Goal: Task Accomplishment & Management: Complete application form

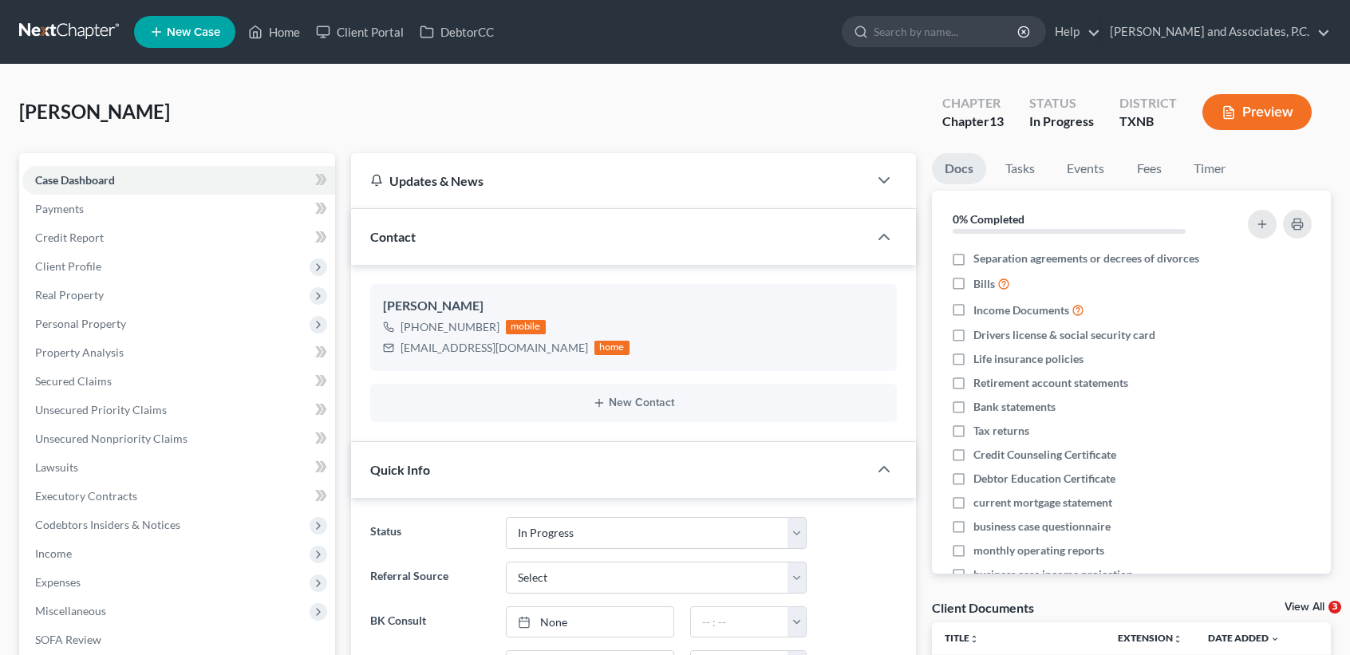
select select "7"
select select "0"
click at [276, 29] on link "Home" at bounding box center [274, 32] width 68 height 29
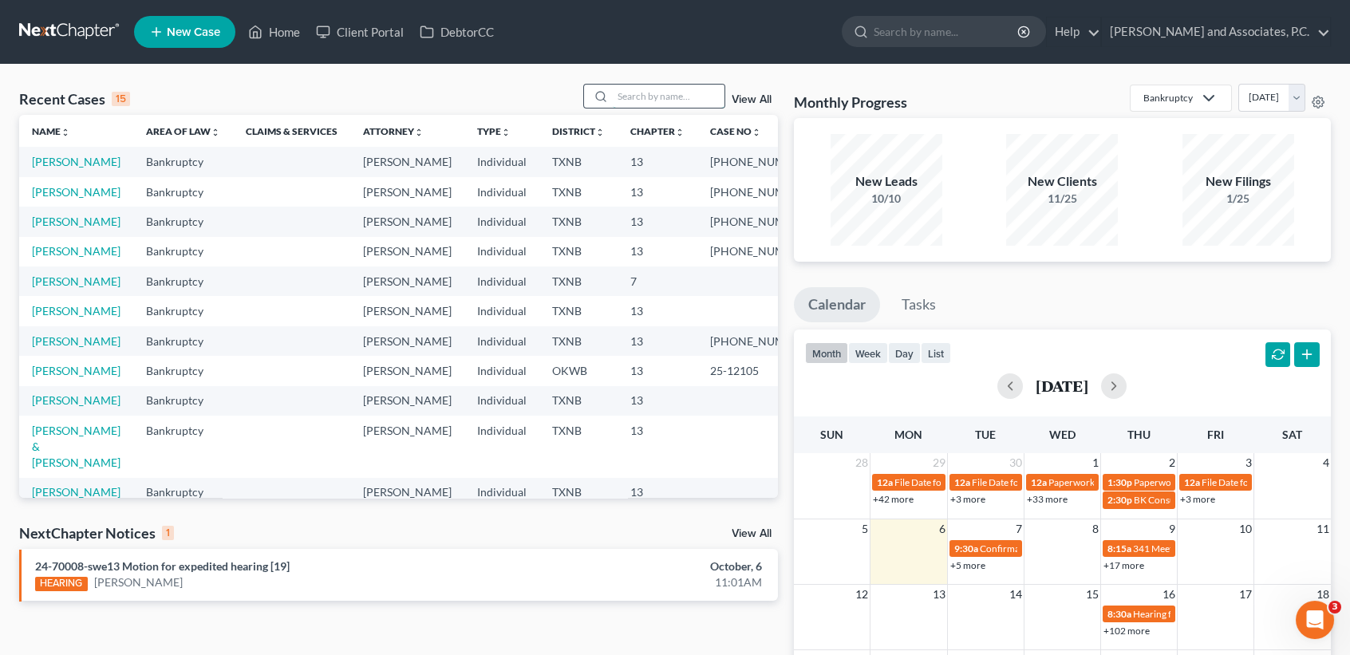
click at [654, 98] on input "search" at bounding box center [669, 96] width 112 height 23
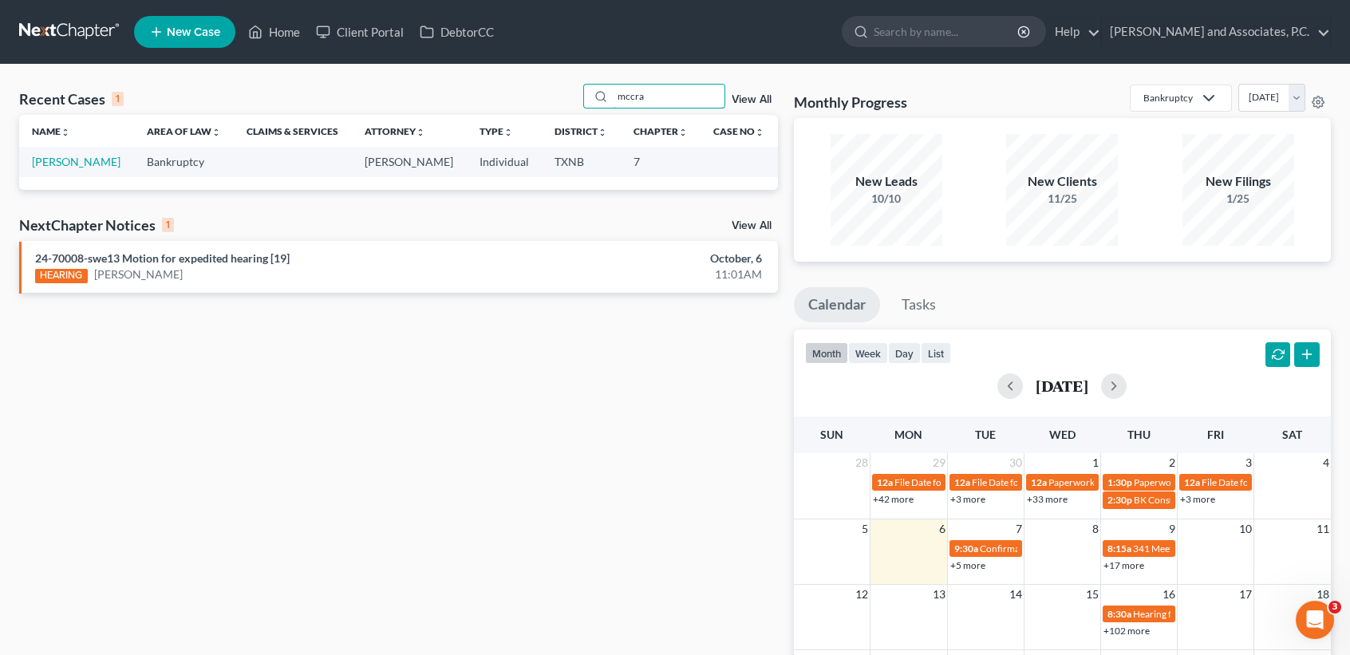
type input "mccra"
click at [57, 164] on link "McCracken, Justin" at bounding box center [76, 162] width 89 height 14
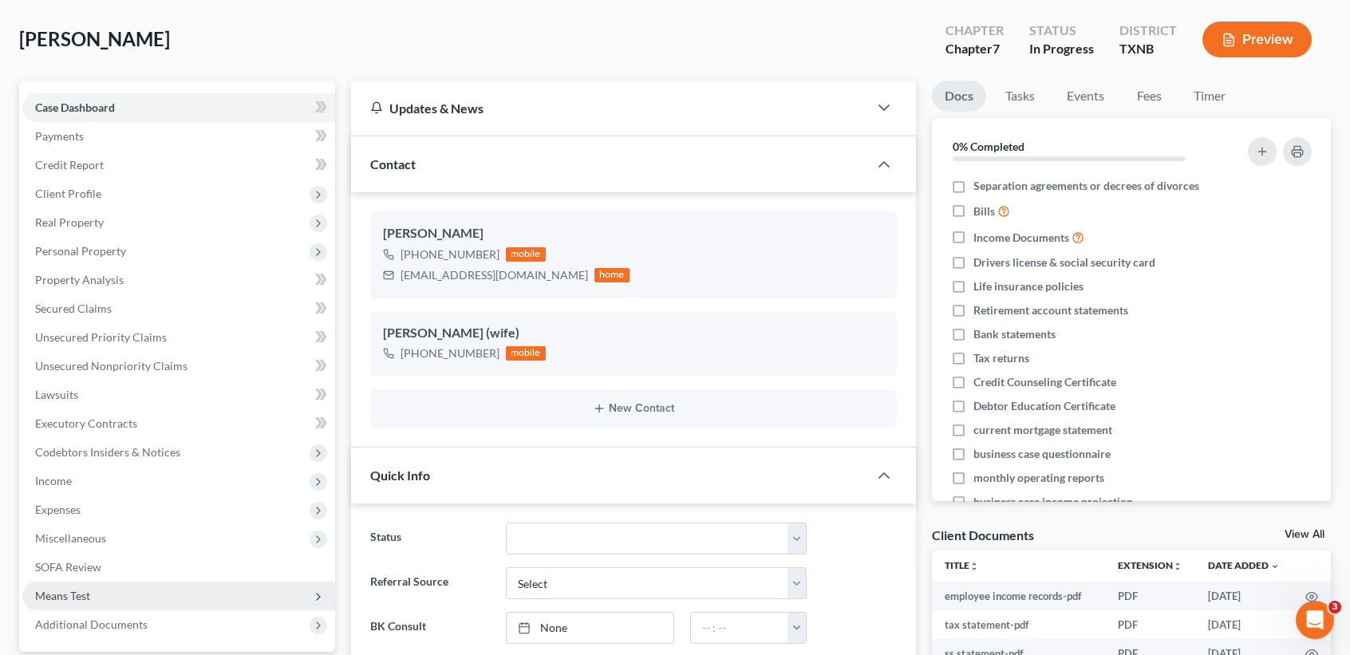
scroll to position [106, 0]
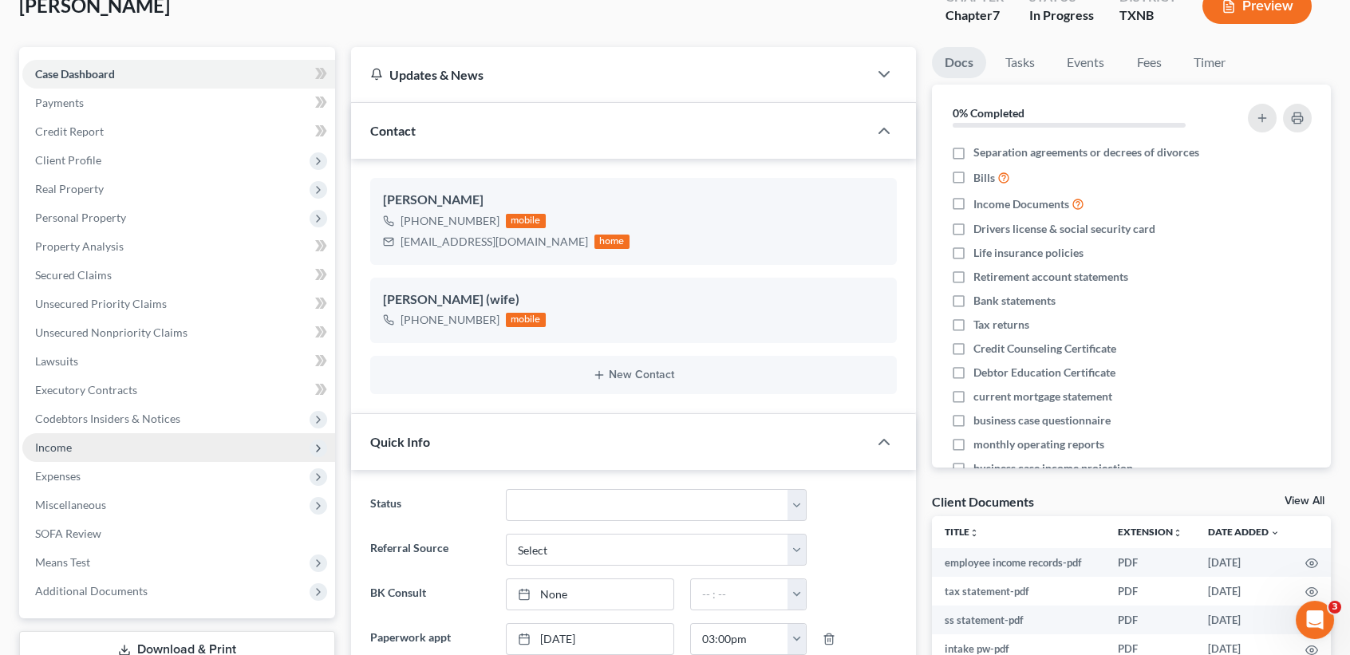
click at [81, 445] on span "Income" at bounding box center [178, 447] width 313 height 29
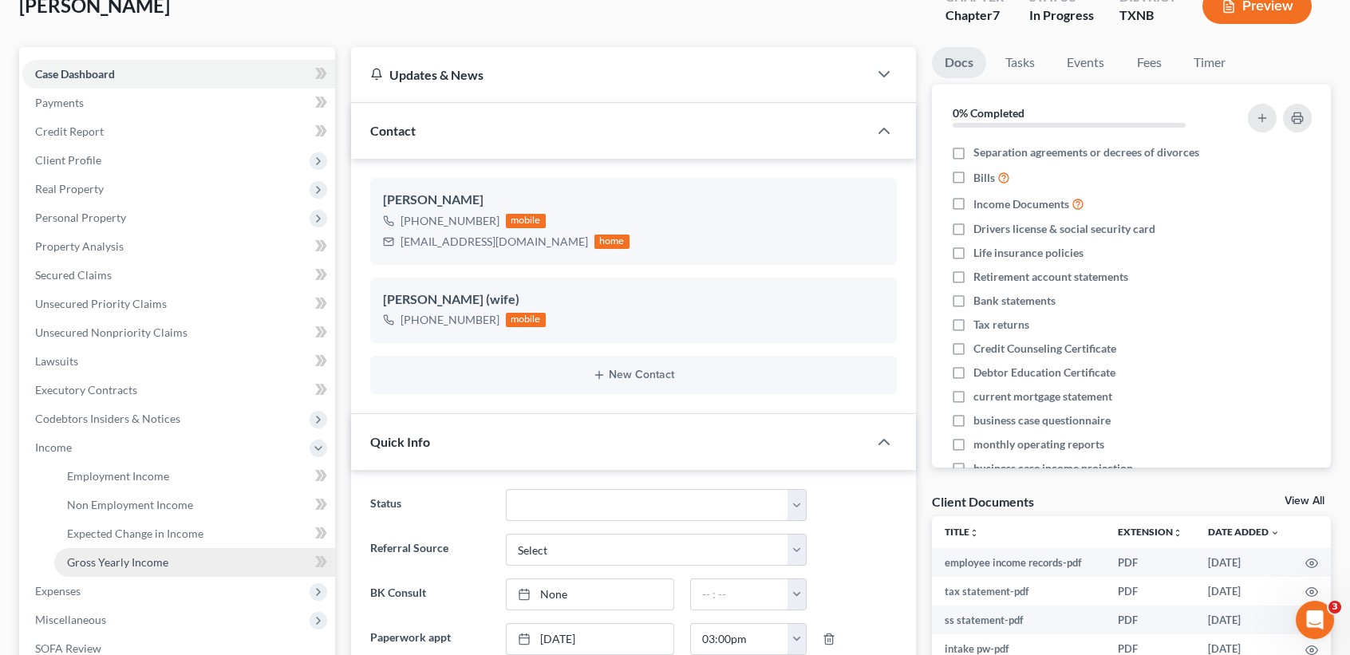
click at [120, 563] on span "Gross Yearly Income" at bounding box center [117, 562] width 101 height 14
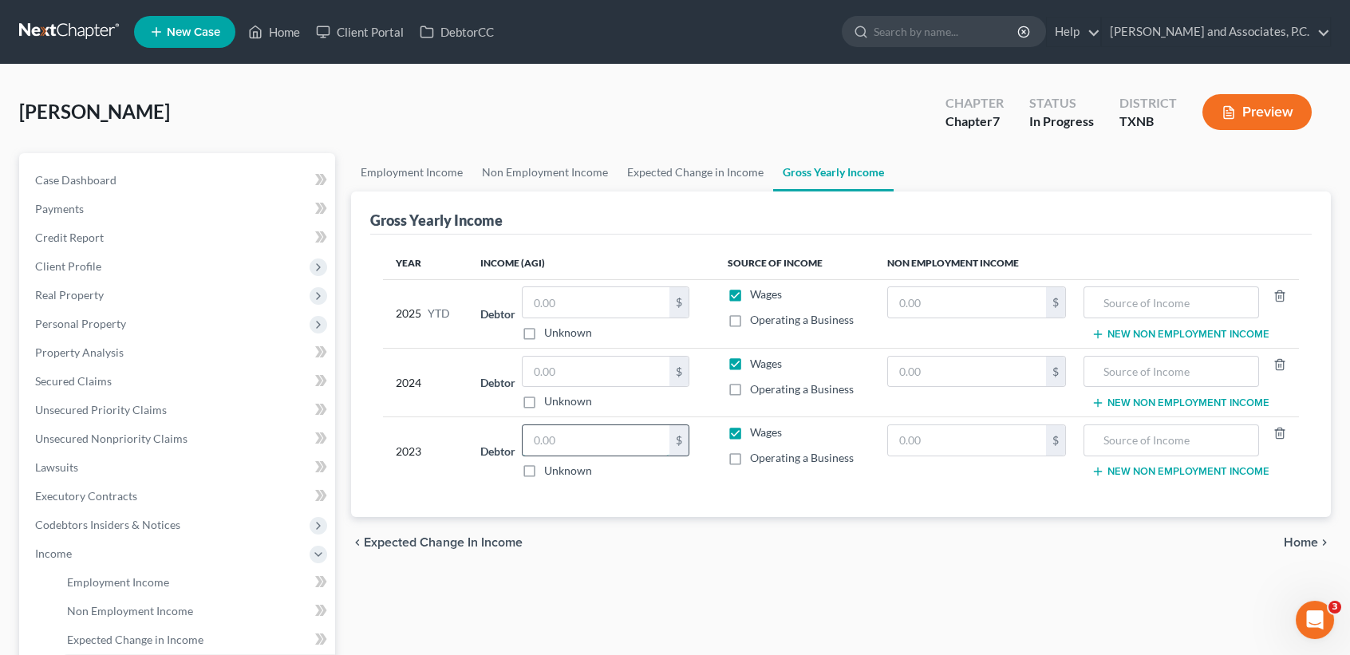
click at [586, 435] on input "text" at bounding box center [596, 440] width 147 height 30
type input "57,686.00"
drag, startPoint x: 644, startPoint y: 356, endPoint x: 1279, endPoint y: 384, distance: 635.7
click at [647, 357] on input "text" at bounding box center [596, 372] width 147 height 30
type input "57,686.00"
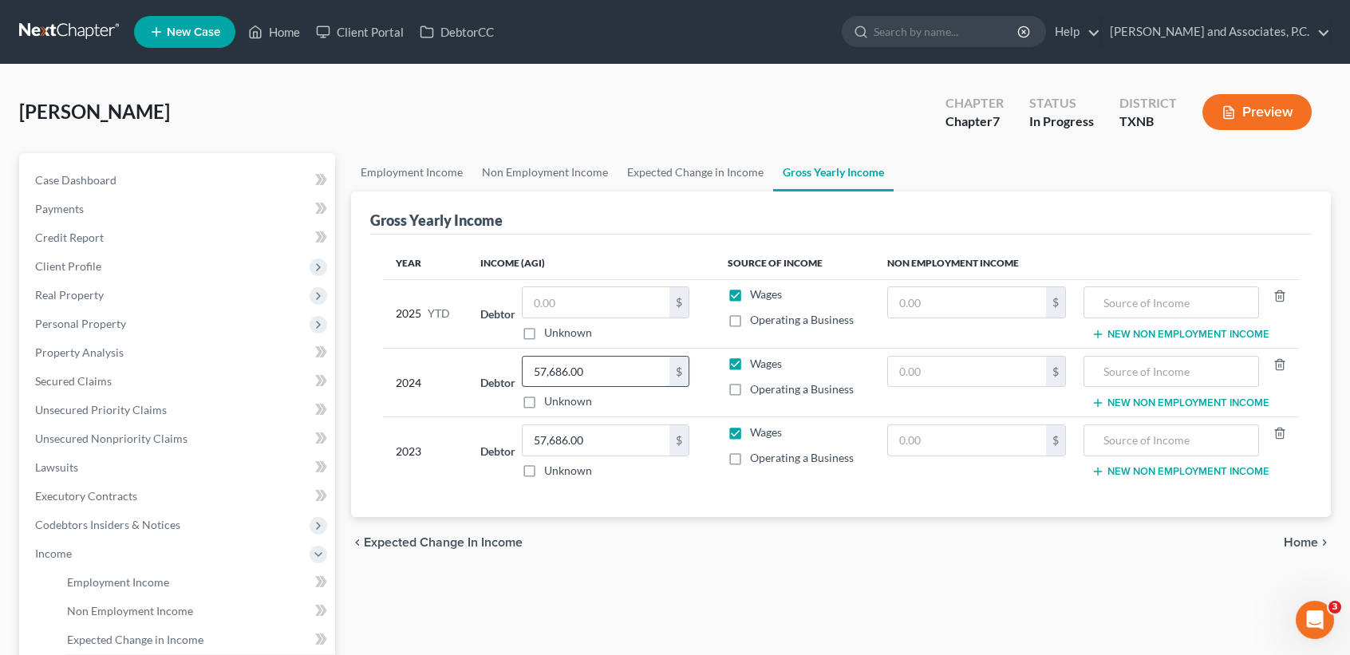
click at [640, 375] on input "57,686.00" at bounding box center [596, 372] width 147 height 30
click at [648, 436] on input "57,686.00" at bounding box center [596, 440] width 147 height 30
type input "41,214.00"
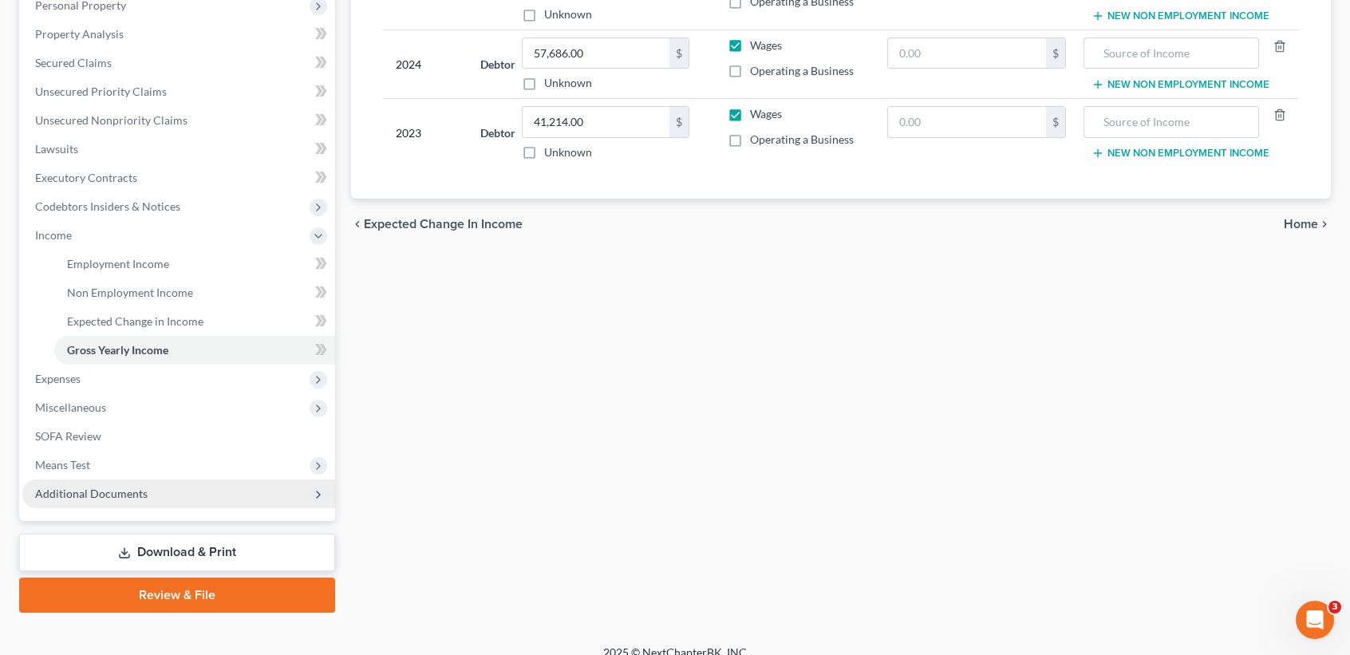
scroll to position [319, 0]
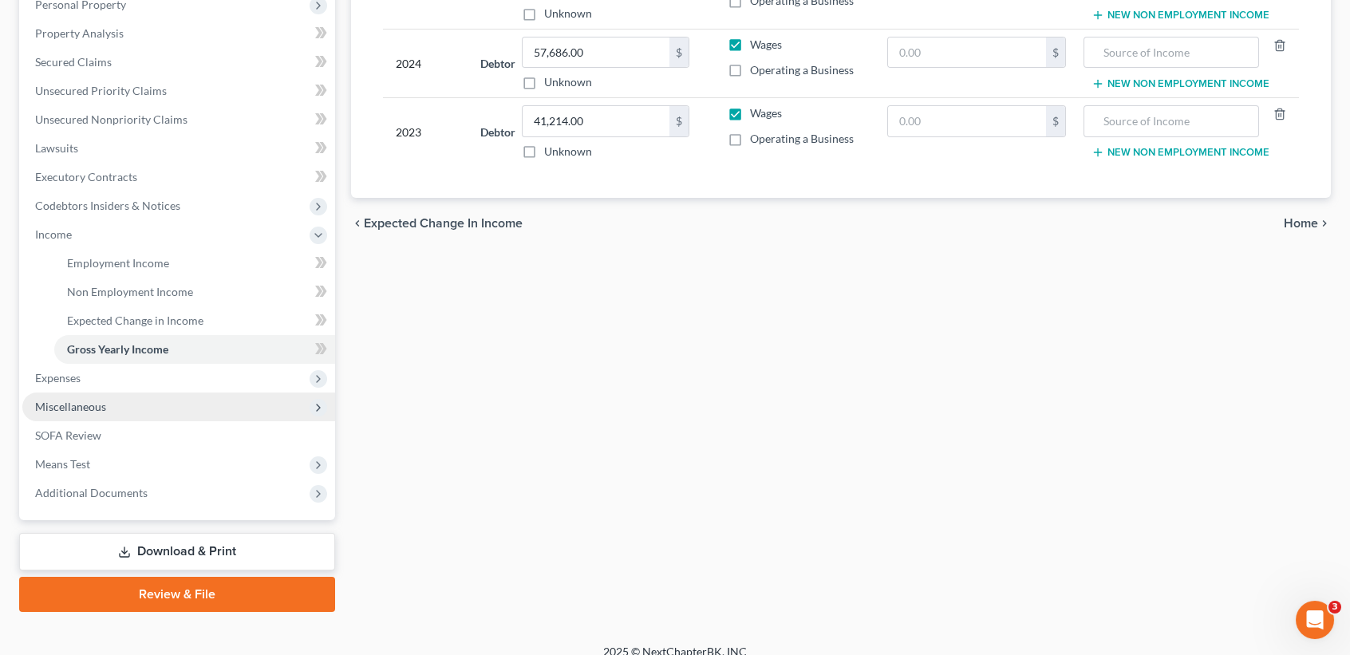
click at [66, 393] on span "Miscellaneous" at bounding box center [178, 407] width 313 height 29
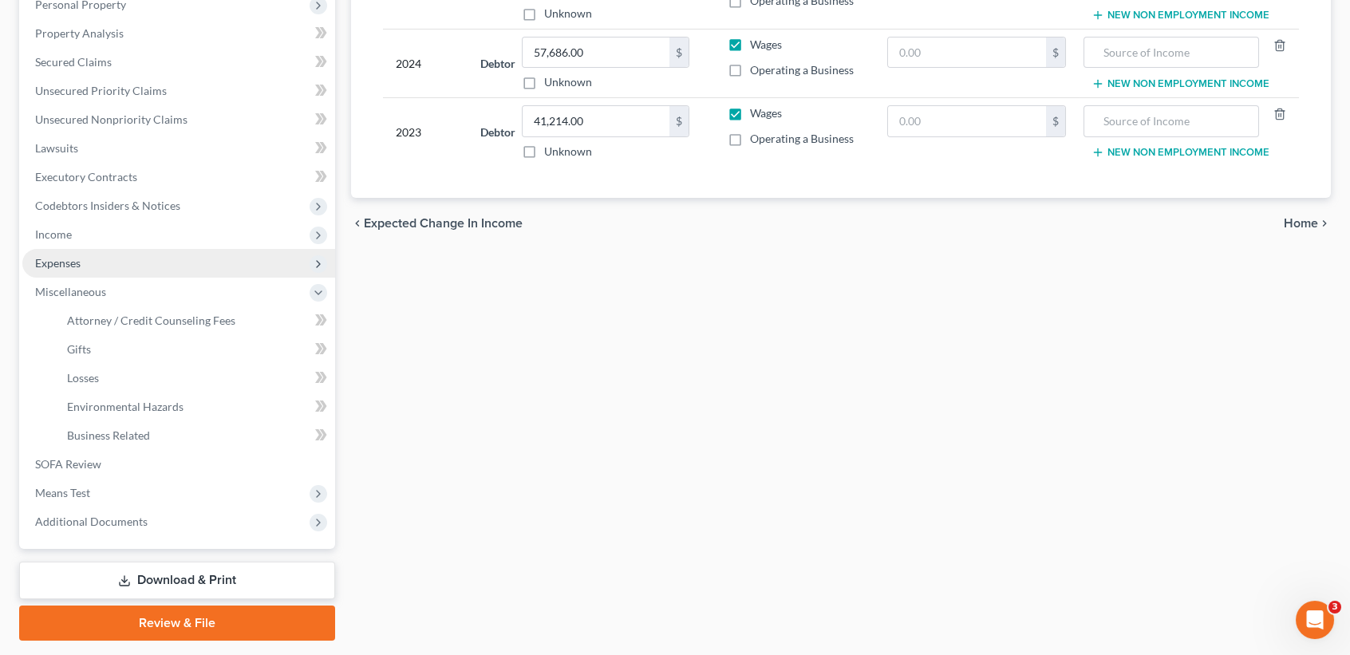
click at [76, 256] on span "Expenses" at bounding box center [57, 263] width 45 height 14
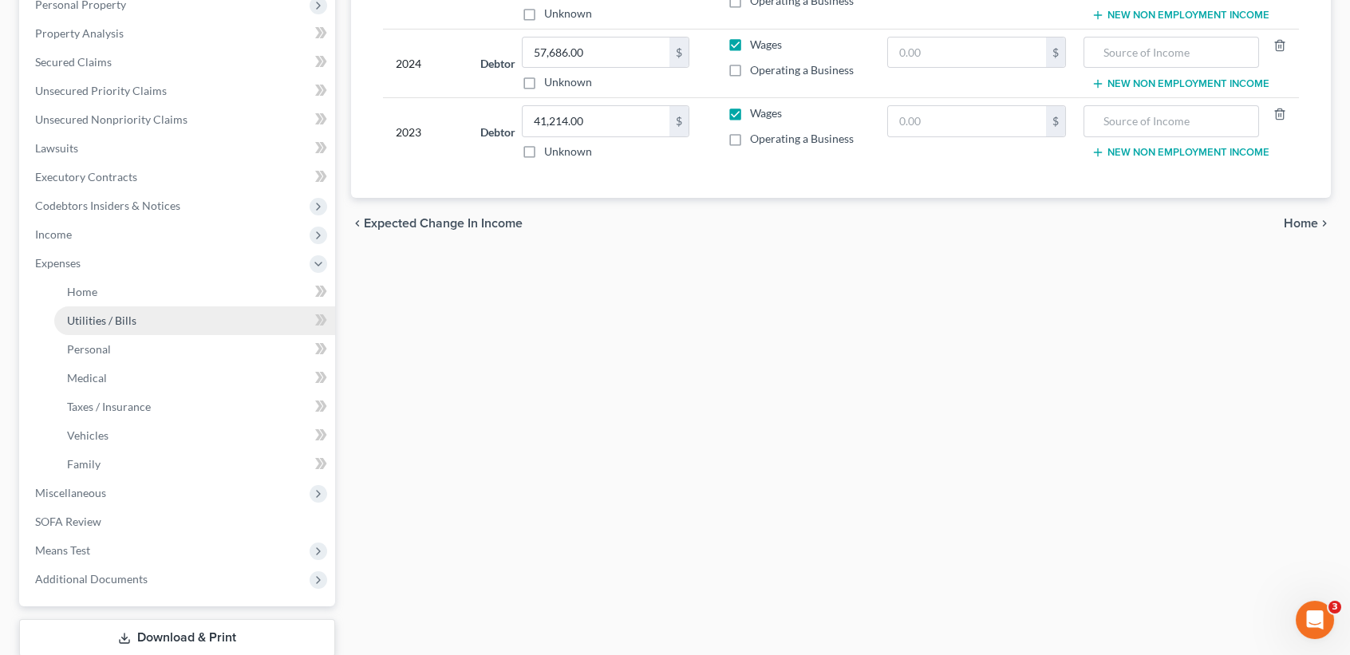
click at [117, 314] on span "Utilities / Bills" at bounding box center [101, 321] width 69 height 14
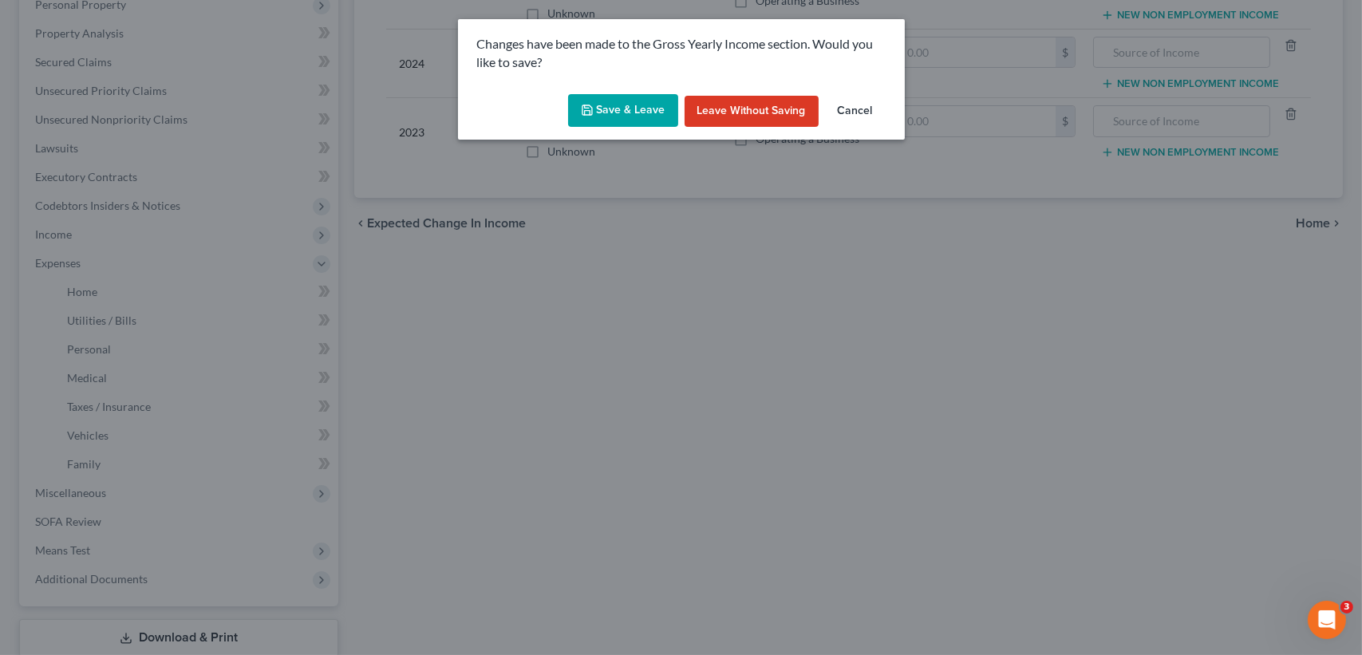
click at [618, 108] on button "Save & Leave" at bounding box center [623, 111] width 110 height 34
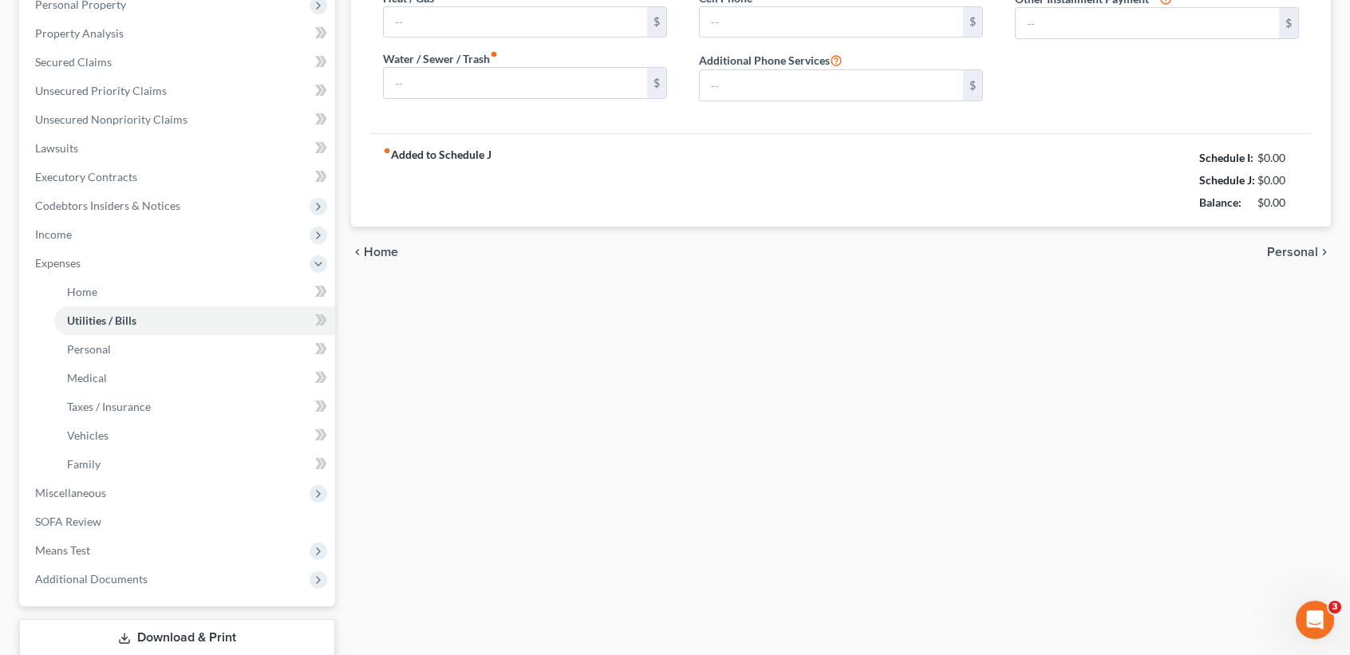
type input "300.00"
type input "80.00"
type input "120.00"
type input "180.00"
type input "254.52"
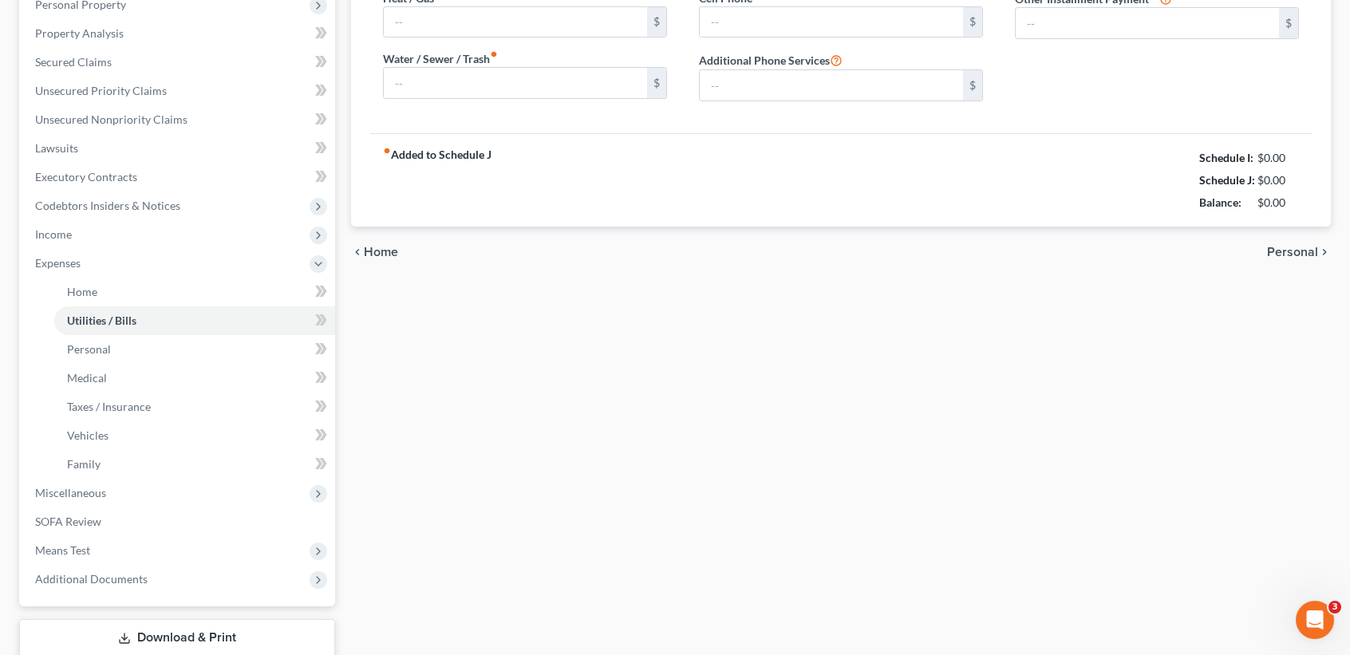
type input "0.00"
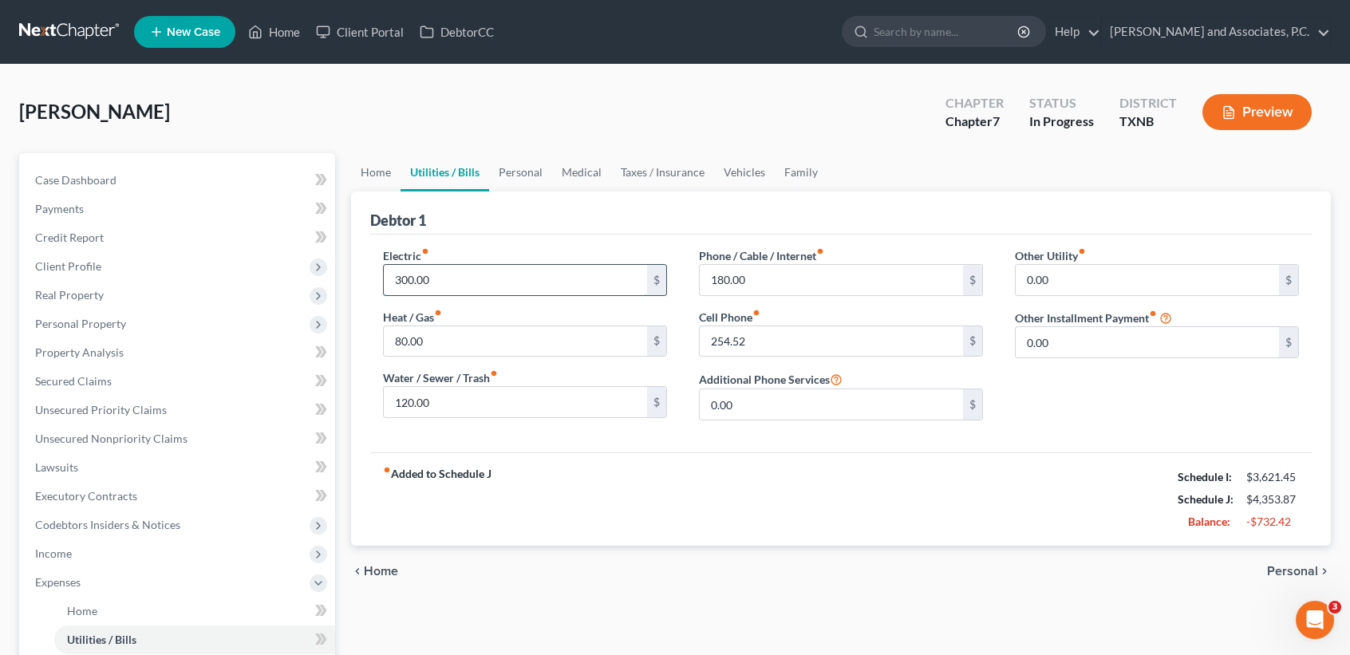
click at [551, 279] on input "300.00" at bounding box center [515, 280] width 263 height 30
type input "200.00"
type input "182.00"
click at [517, 168] on link "Personal" at bounding box center [520, 172] width 63 height 38
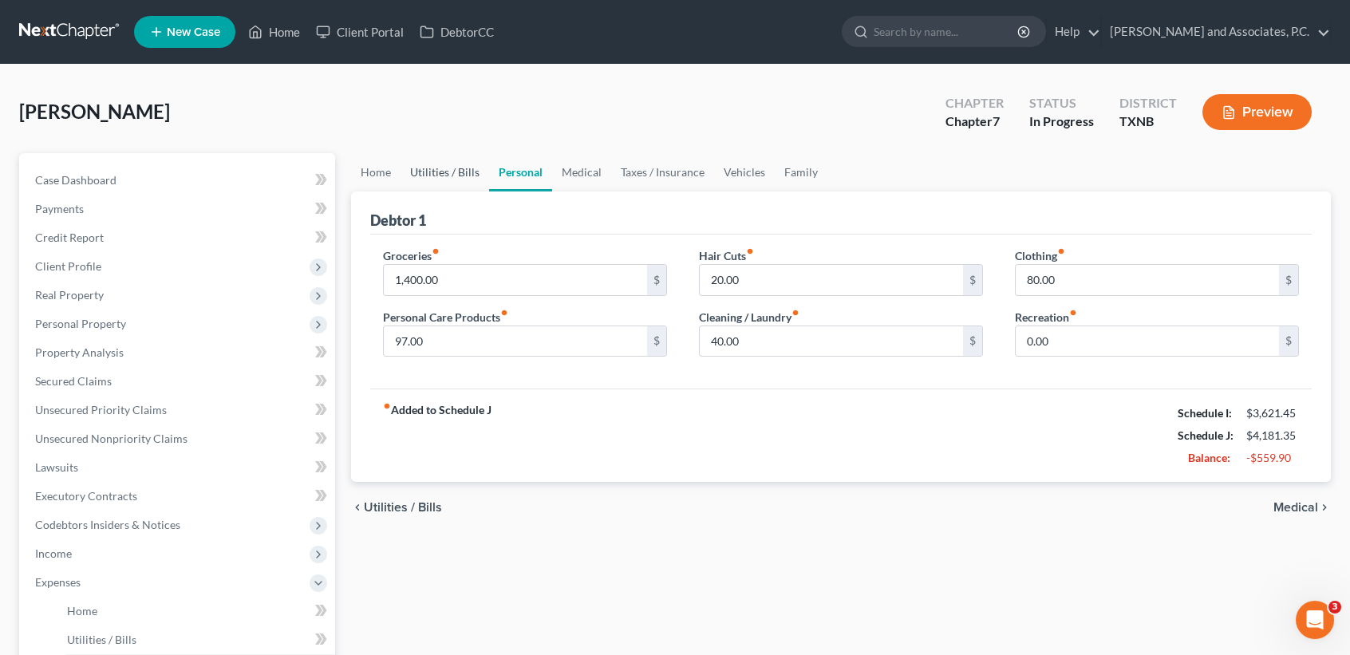
click at [450, 174] on link "Utilities / Bills" at bounding box center [445, 172] width 89 height 38
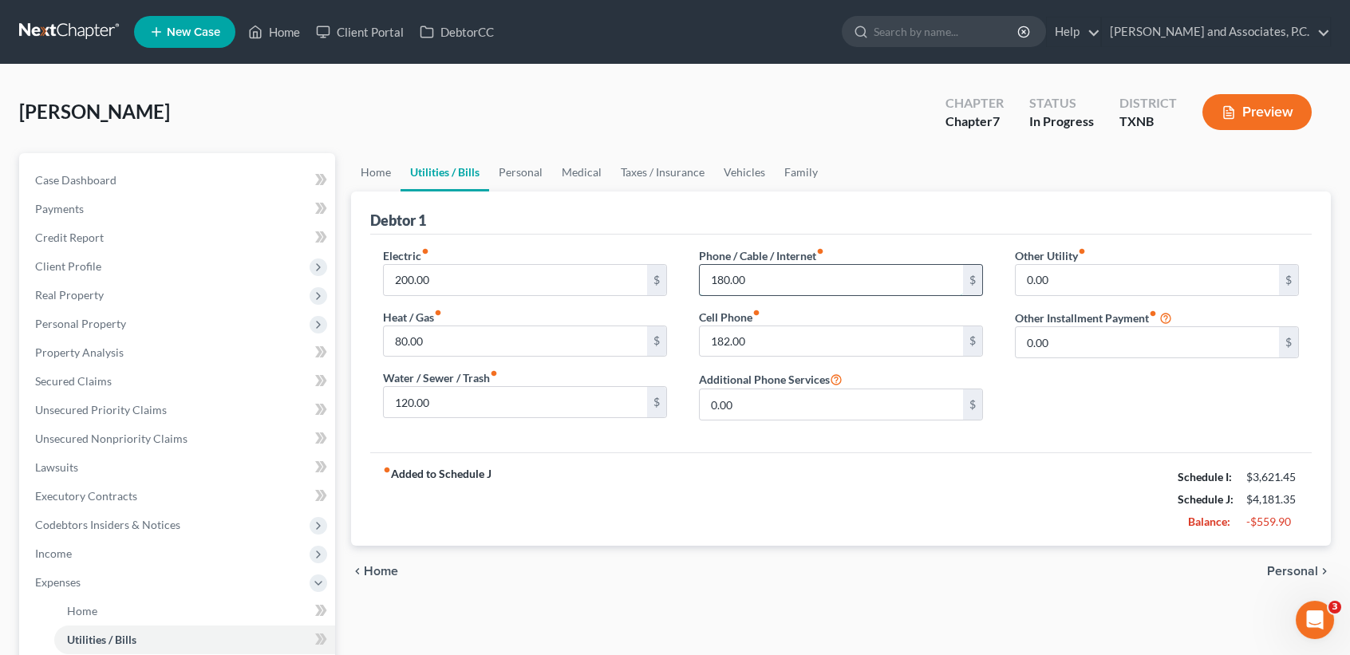
click at [807, 265] on input "180.00" at bounding box center [831, 280] width 263 height 30
type input "140.00"
click at [502, 149] on div "McCracken, Justin Upgraded Chapter Chapter 7 Status In Progress District TXNB P…" at bounding box center [675, 118] width 1312 height 69
click at [508, 164] on link "Personal" at bounding box center [520, 172] width 63 height 38
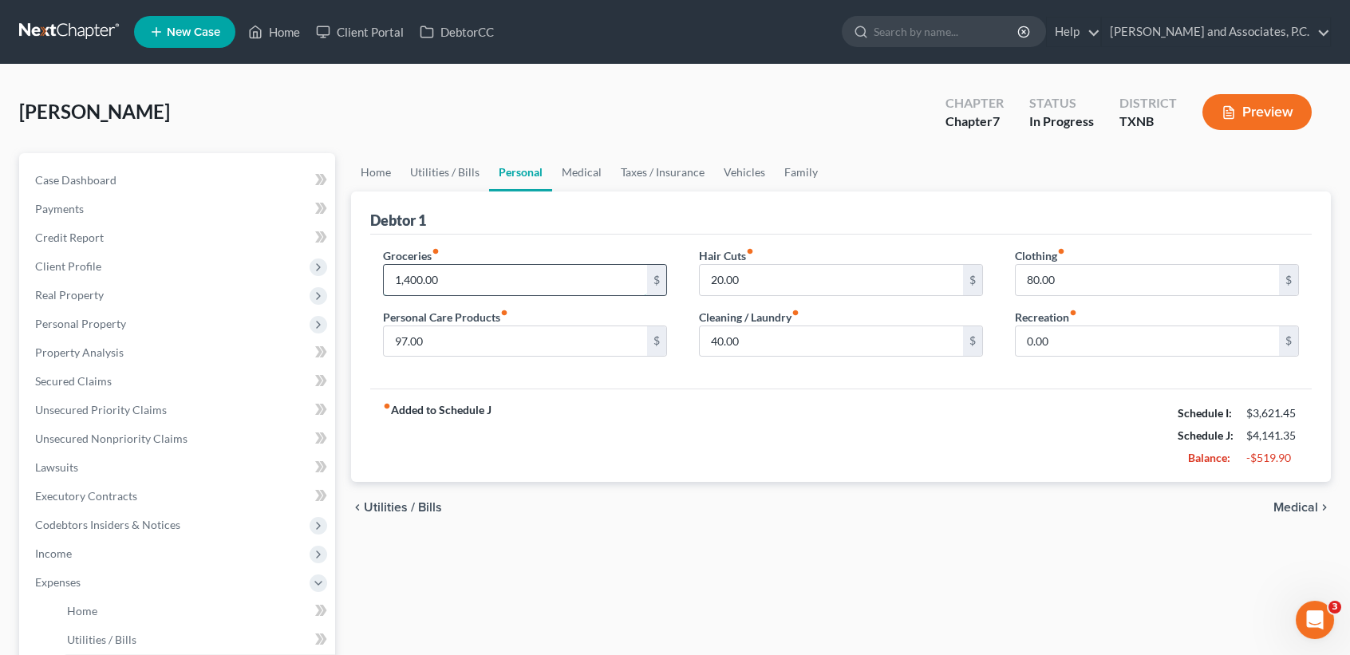
click at [511, 286] on input "1,400.00" at bounding box center [515, 280] width 263 height 30
type input "1,000.00"
click at [516, 336] on input "97.00" at bounding box center [515, 341] width 263 height 30
type input "80.00"
click at [1097, 269] on input "80.00" at bounding box center [1147, 280] width 263 height 30
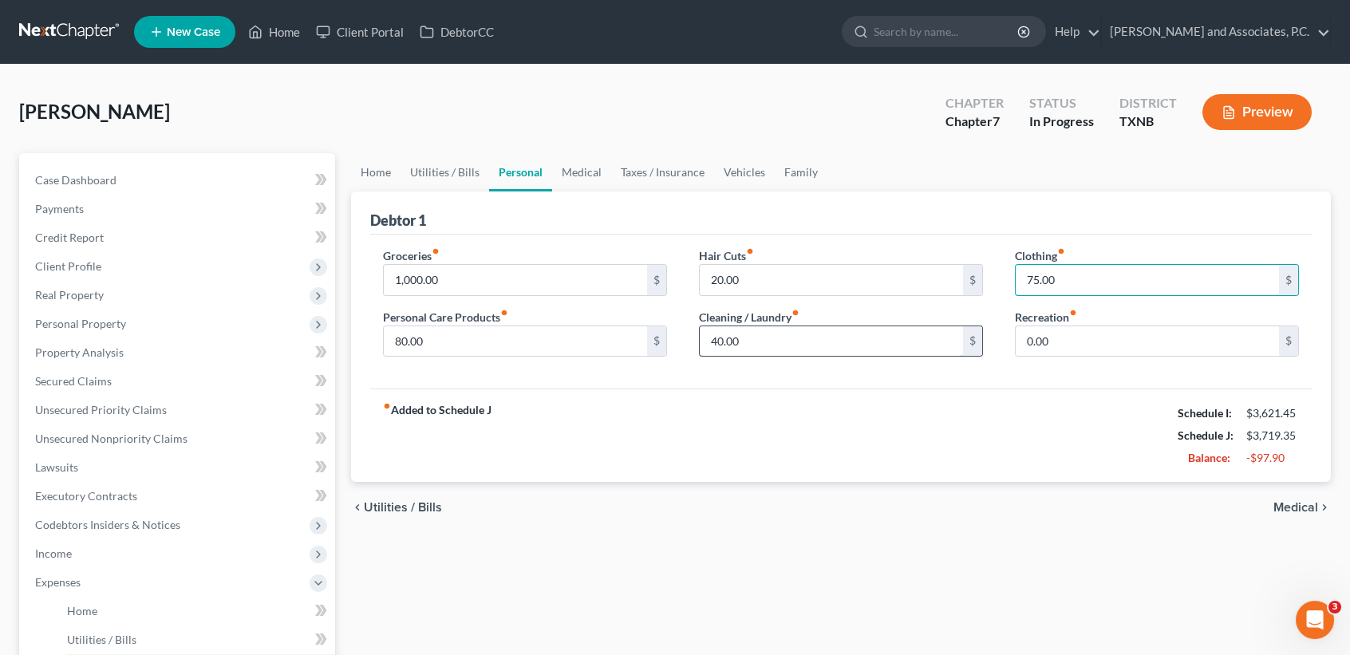
type input "75.00"
click at [867, 341] on input "40.00" at bounding box center [831, 341] width 263 height 30
type input "30.00"
click at [585, 156] on link "Medical" at bounding box center [581, 172] width 59 height 38
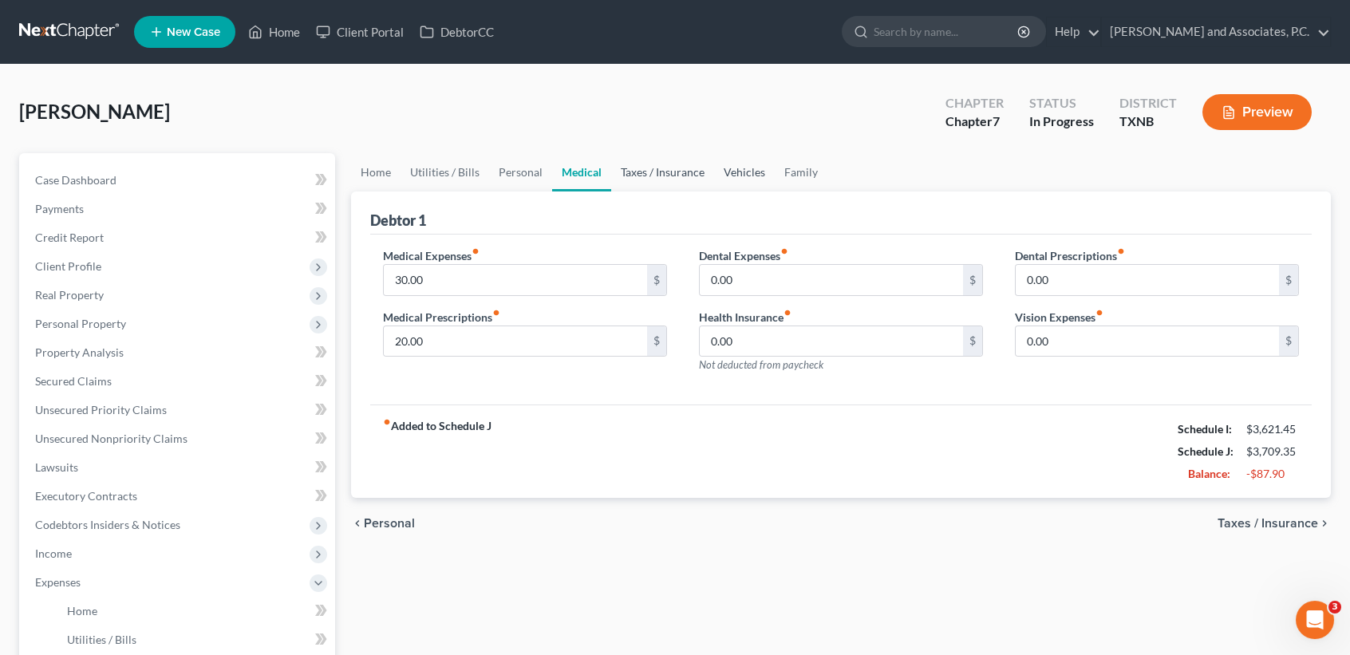
drag, startPoint x: 669, startPoint y: 171, endPoint x: 715, endPoint y: 173, distance: 46.3
click at [669, 171] on link "Taxes / Insurance" at bounding box center [662, 172] width 103 height 38
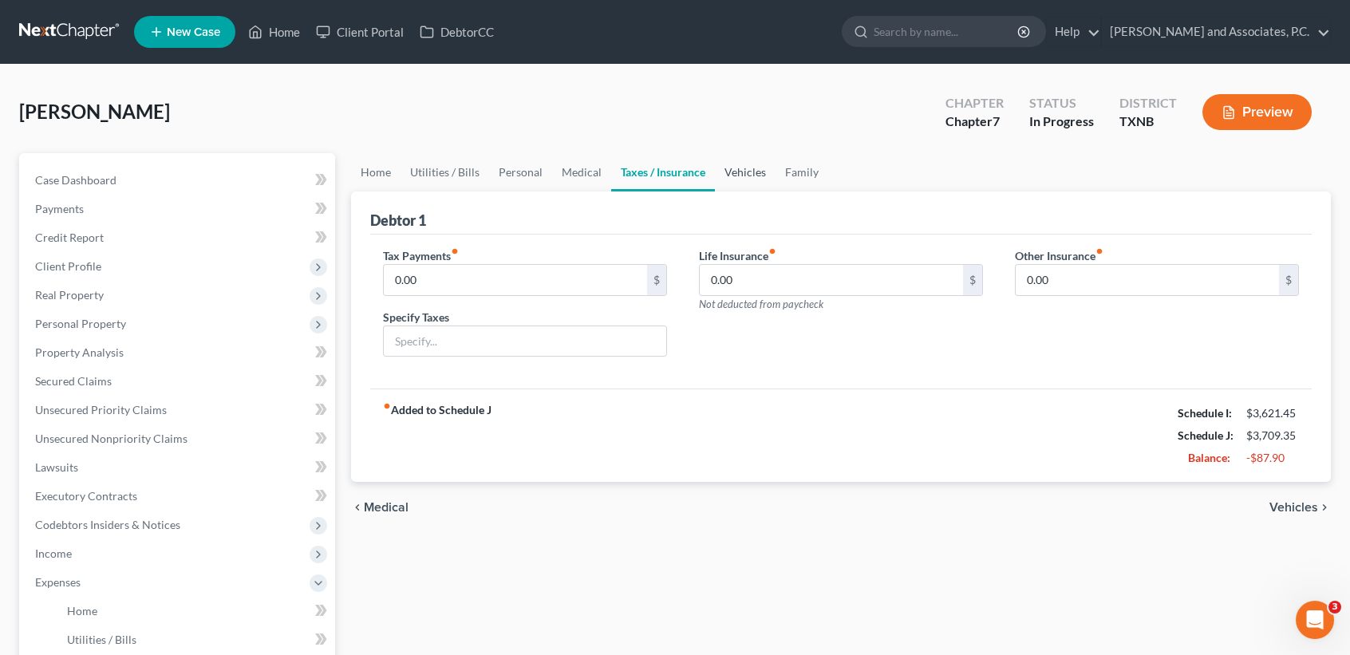
click at [733, 168] on link "Vehicles" at bounding box center [745, 172] width 61 height 38
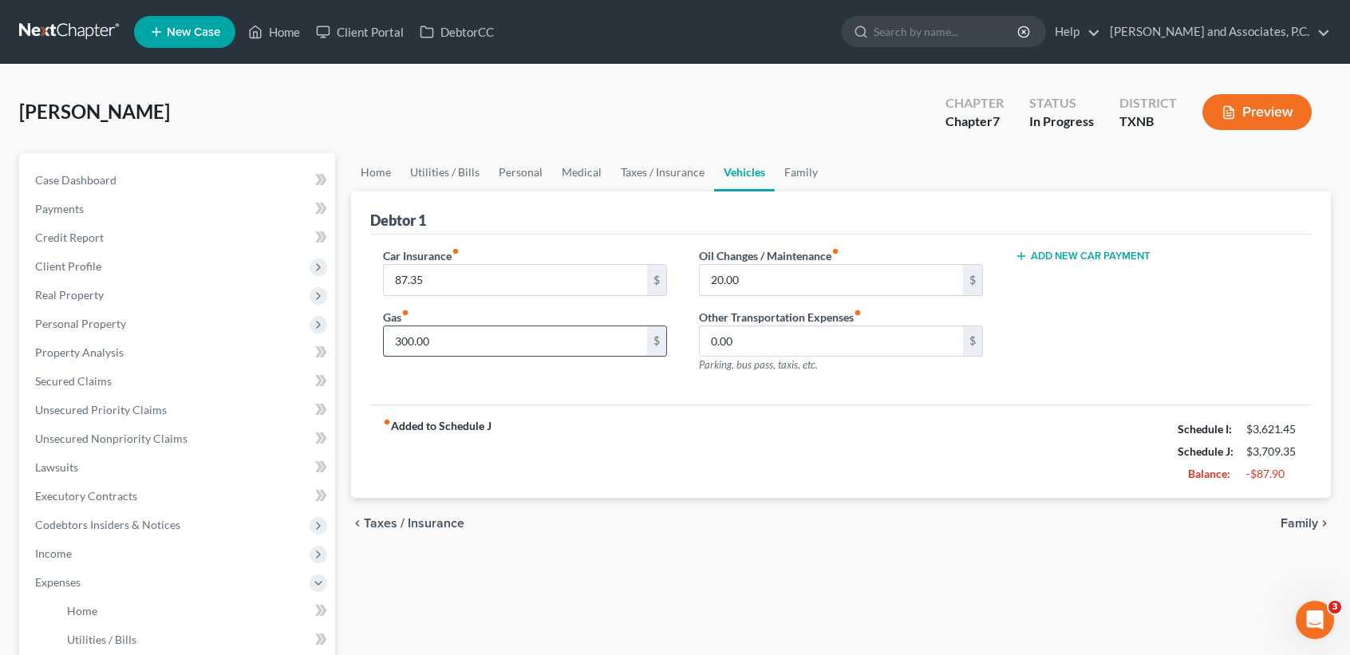
click at [568, 343] on input "300.00" at bounding box center [515, 341] width 263 height 30
type input "250.00"
click at [791, 171] on link "Family" at bounding box center [801, 172] width 53 height 38
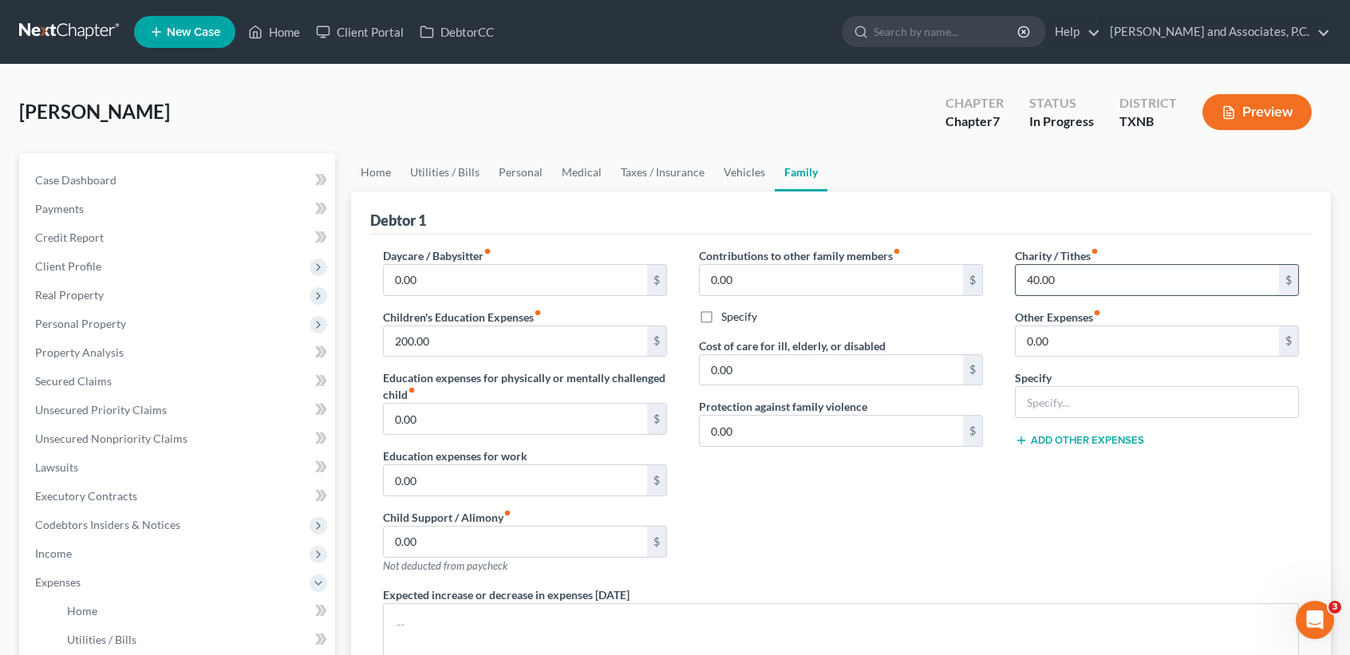
click at [1074, 286] on input "40.00" at bounding box center [1147, 280] width 263 height 30
type input "0.00"
click at [426, 162] on link "Utilities / Bills" at bounding box center [445, 172] width 89 height 38
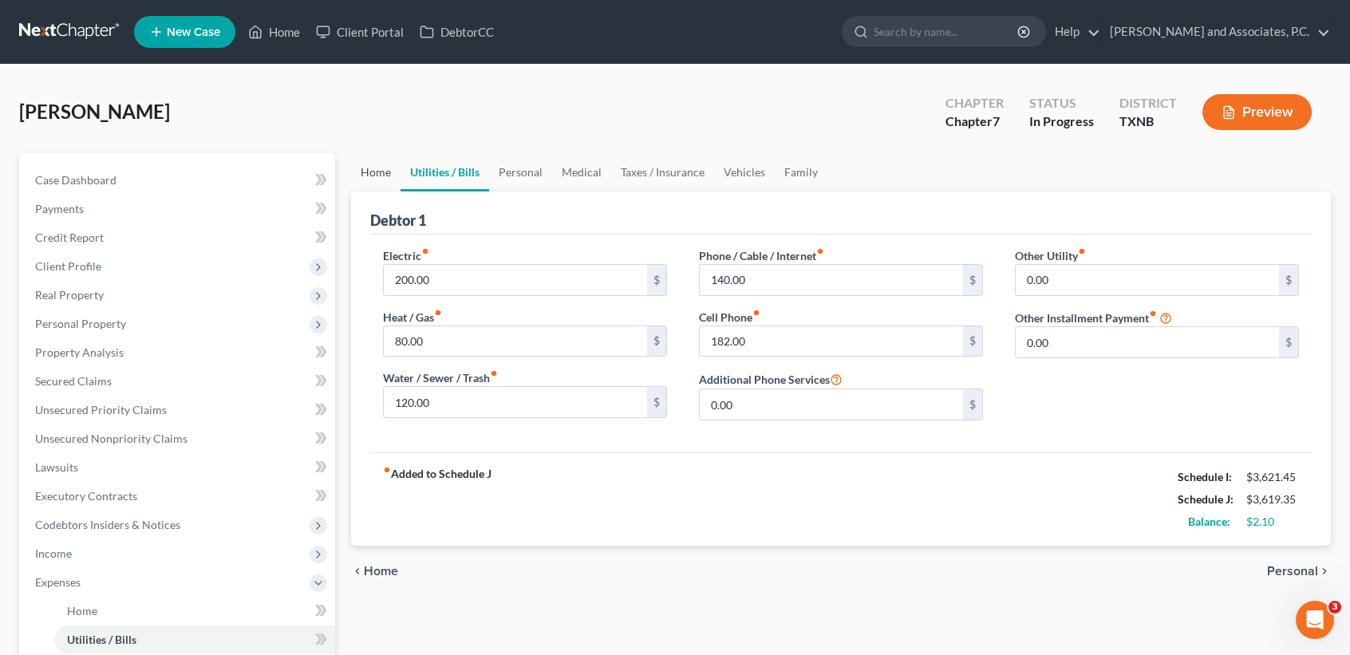
click at [369, 169] on link "Home" at bounding box center [375, 172] width 49 height 38
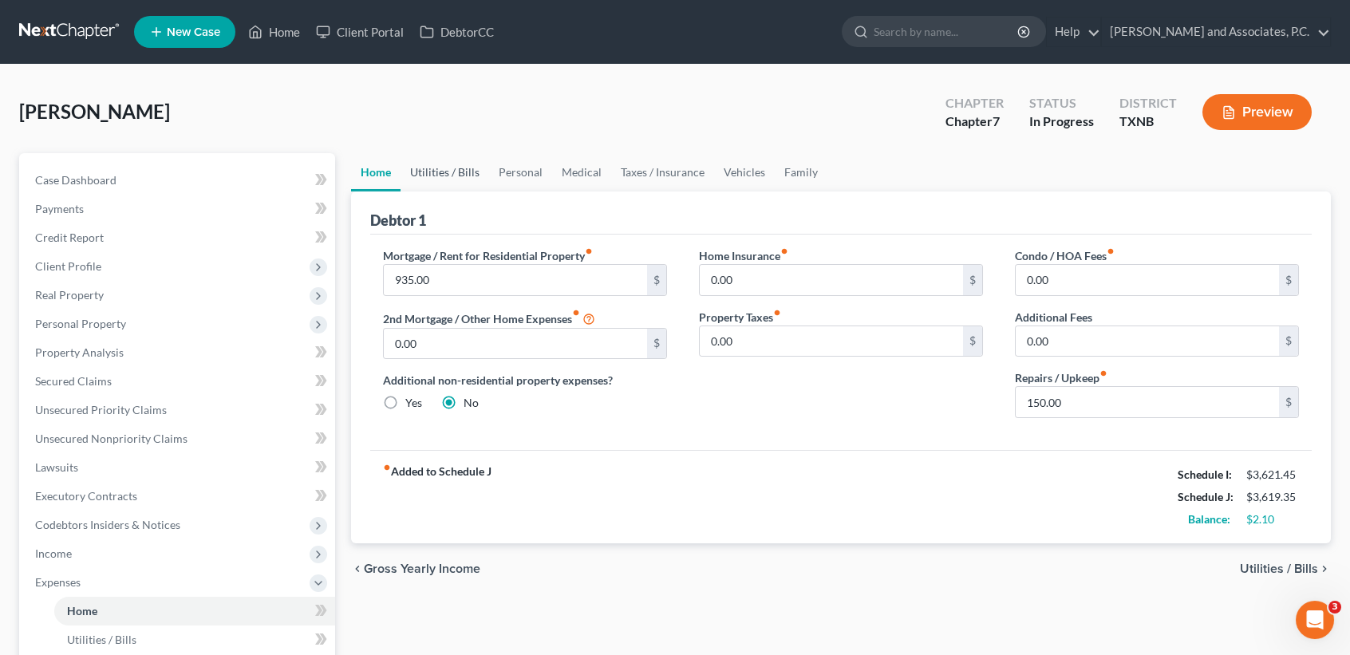
click at [463, 177] on link "Utilities / Bills" at bounding box center [445, 172] width 89 height 38
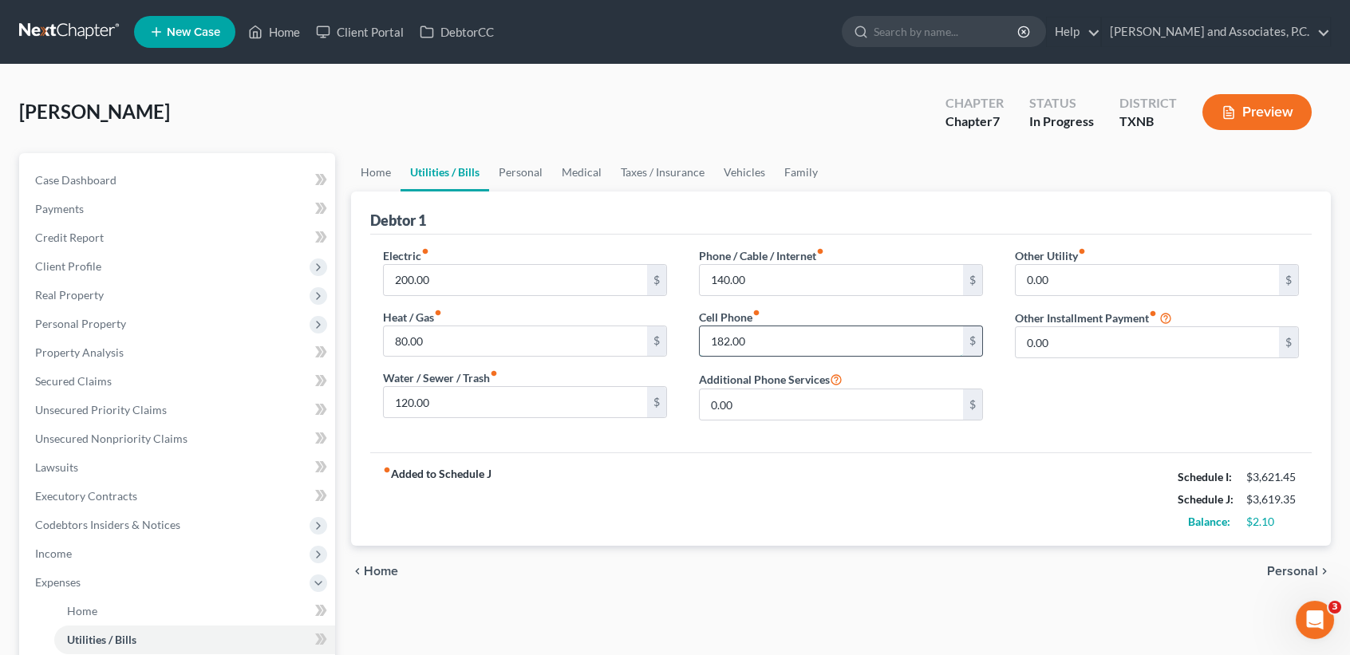
click at [780, 341] on input "182.00" at bounding box center [831, 341] width 263 height 30
type input "1"
type input "184.10"
click at [120, 183] on link "Case Dashboard" at bounding box center [178, 180] width 313 height 29
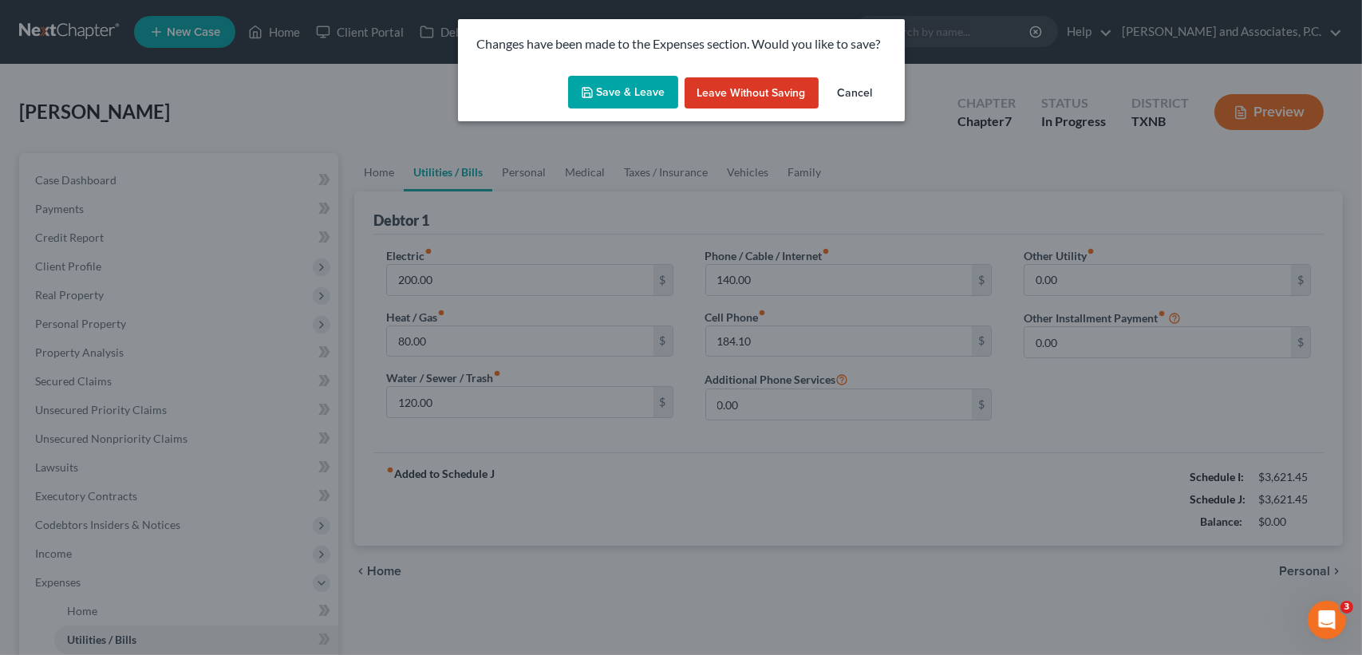
click at [594, 81] on button "Save & Leave" at bounding box center [623, 93] width 110 height 34
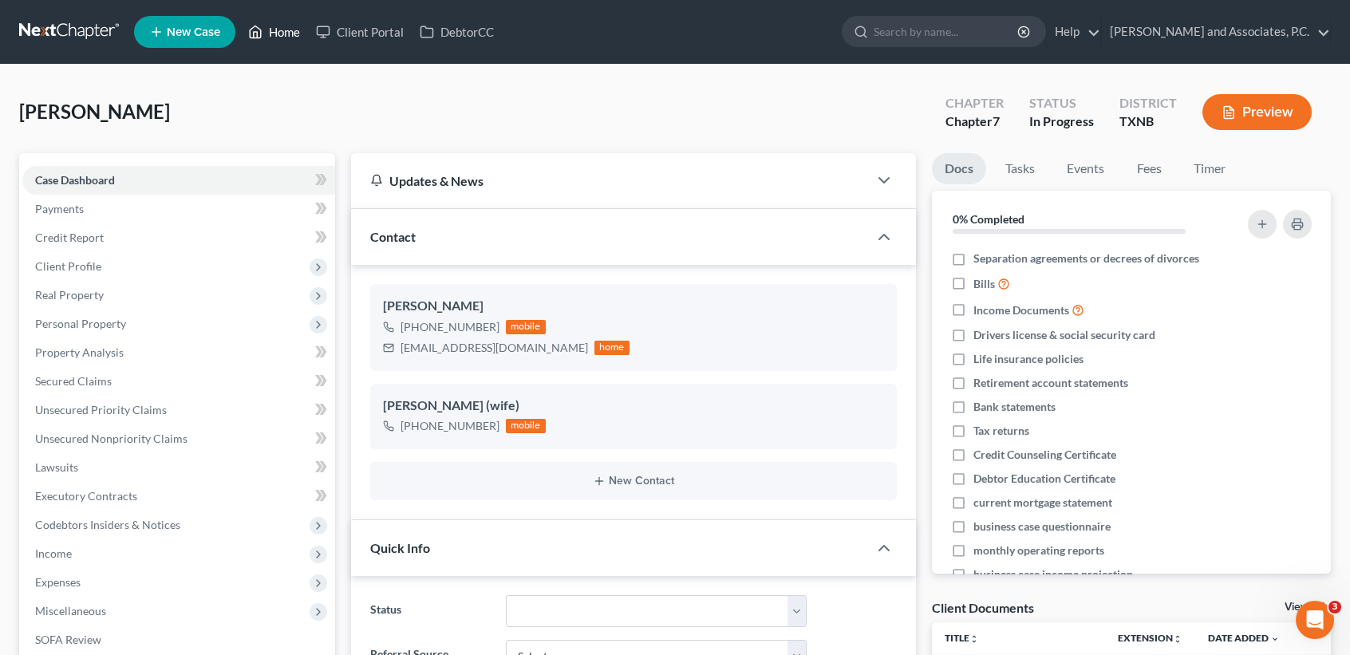
click at [289, 34] on link "Home" at bounding box center [274, 32] width 68 height 29
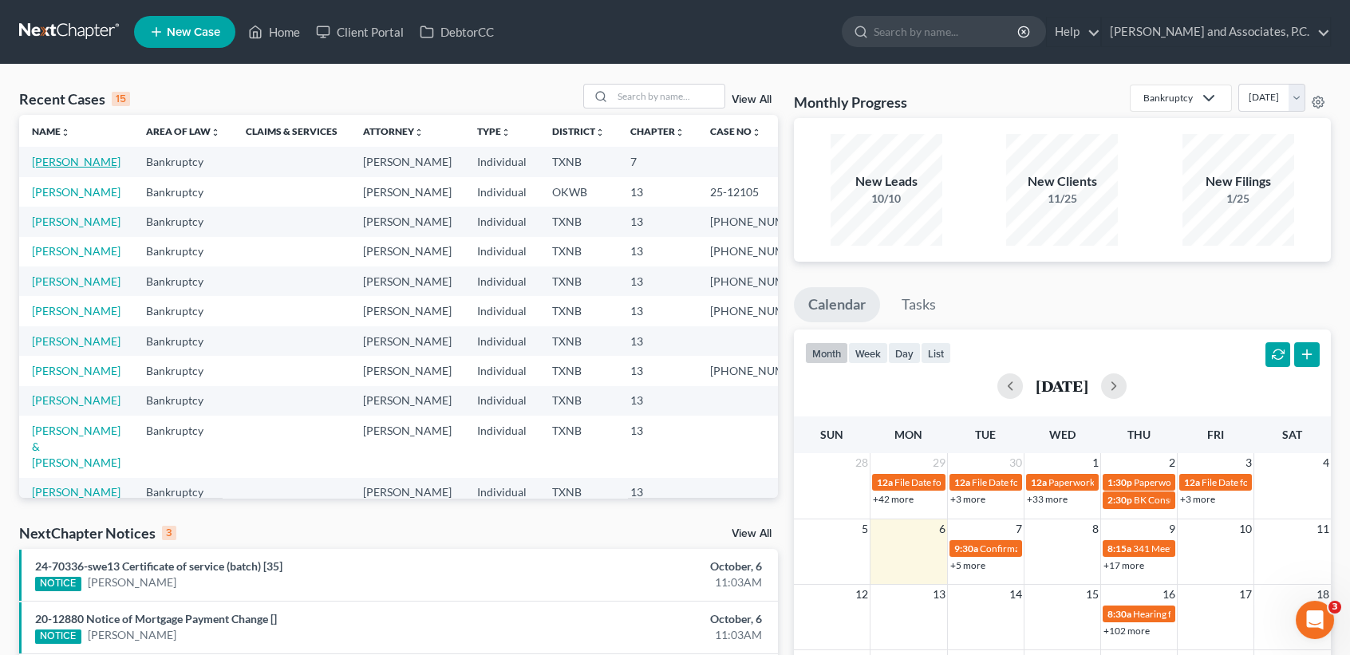
click at [52, 163] on link "McCracken, Justin" at bounding box center [76, 162] width 89 height 14
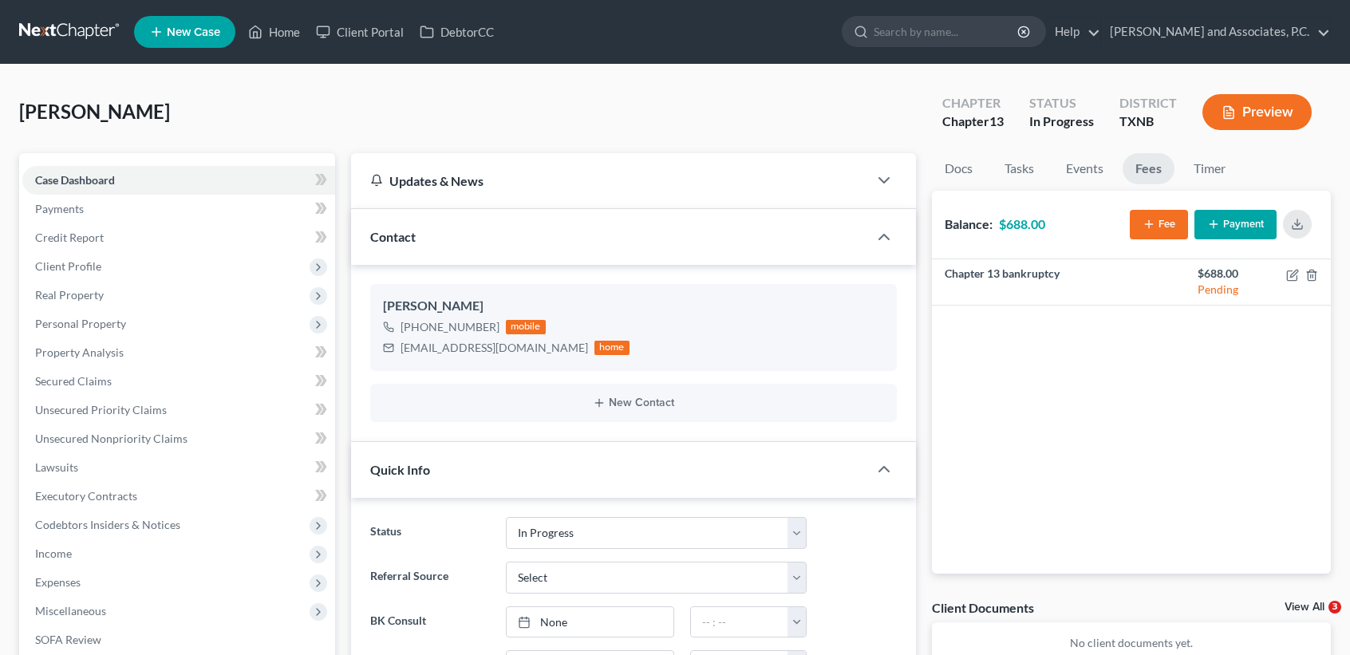
select select "7"
